Goal: Task Accomplishment & Management: Complete application form

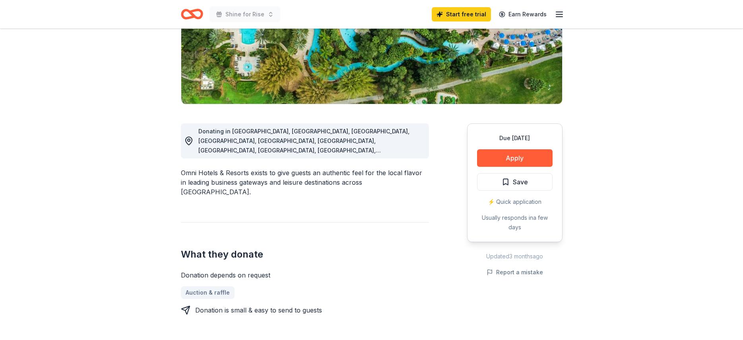
scroll to position [139, 0]
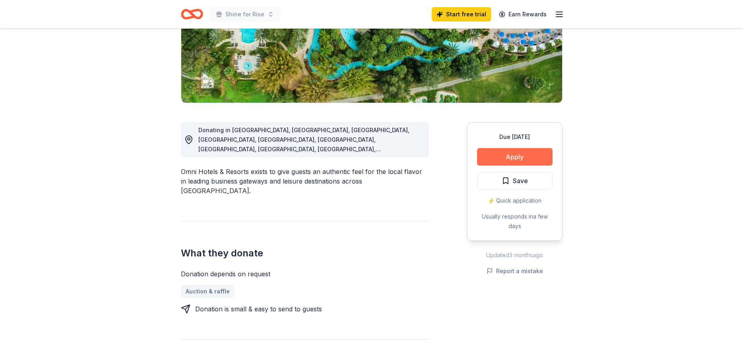
click at [528, 154] on button "Apply" at bounding box center [515, 156] width 76 height 17
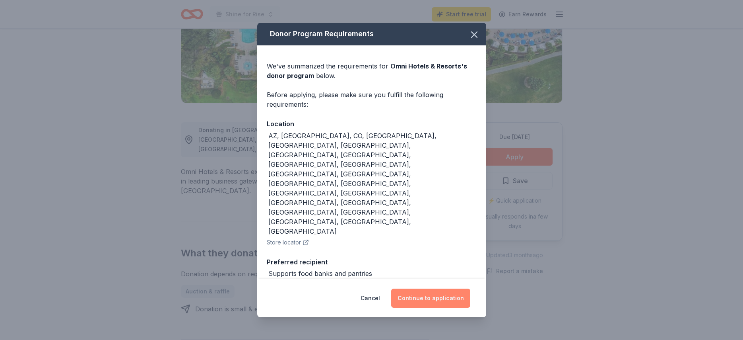
click at [418, 288] on button "Continue to application" at bounding box center [430, 297] width 79 height 19
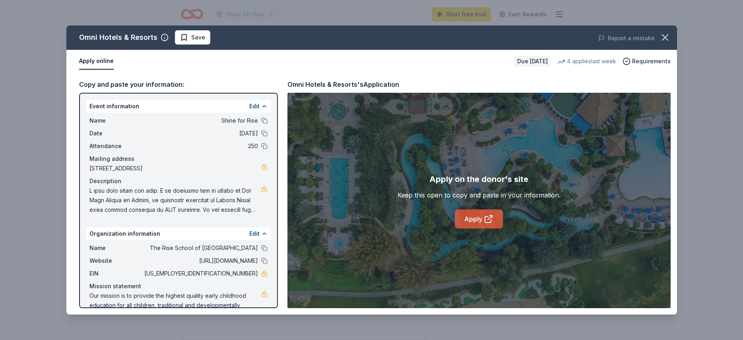
click at [468, 217] on link "Apply" at bounding box center [479, 218] width 48 height 19
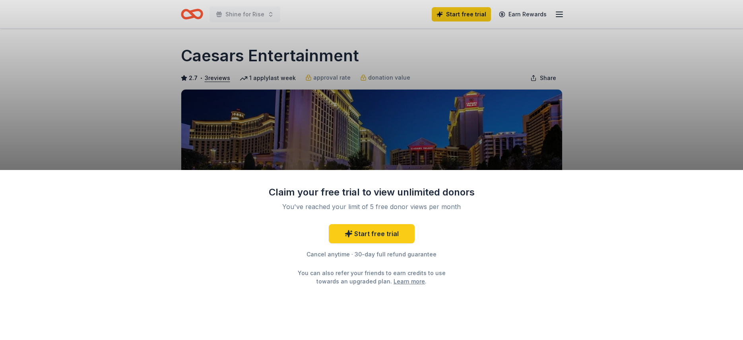
scroll to position [0, 0]
click at [636, 64] on div "Claim your free trial to view unlimited donors You've reached your limit of 5 f…" at bounding box center [371, 170] width 743 height 340
drag, startPoint x: 360, startPoint y: 55, endPoint x: 201, endPoint y: 78, distance: 160.7
click at [201, 78] on div "Claim your free trial to view unlimited donors You've reached your limit of 5 f…" at bounding box center [371, 170] width 743 height 340
